Goal: Navigation & Orientation: Go to known website

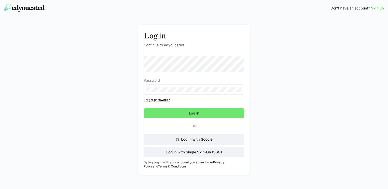
click at [120, 122] on div "Log in Continue to edyoucated Password Forgot password? Log in Or Log in with G…" at bounding box center [194, 101] width 289 height 153
